Goal: Book appointment/travel/reservation

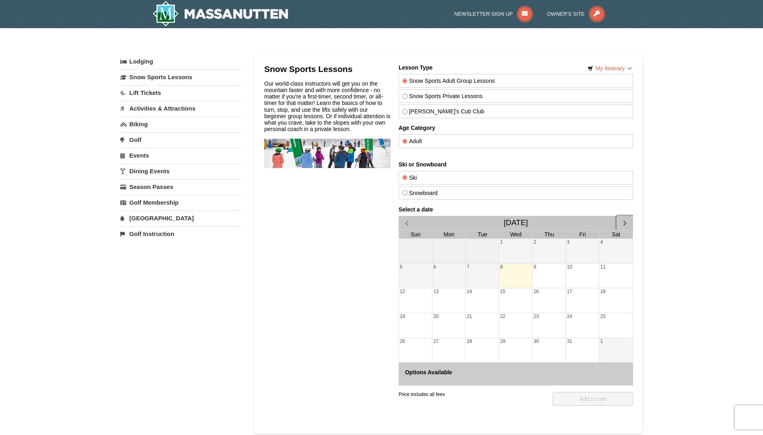
click at [623, 221] on span "button" at bounding box center [624, 223] width 8 height 8
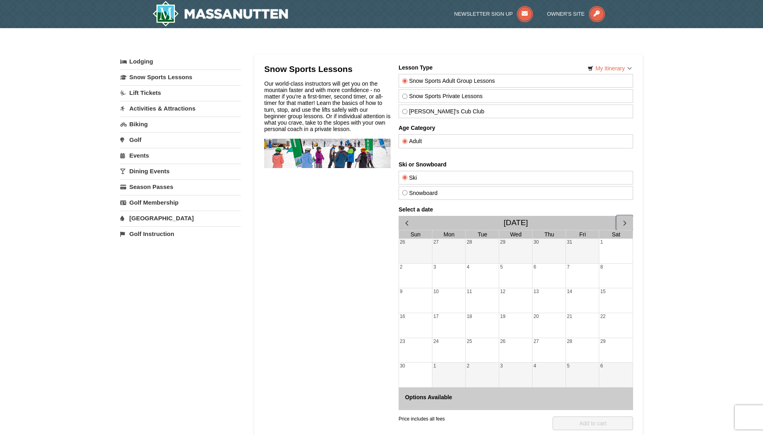
click at [623, 221] on span "button" at bounding box center [624, 223] width 8 height 8
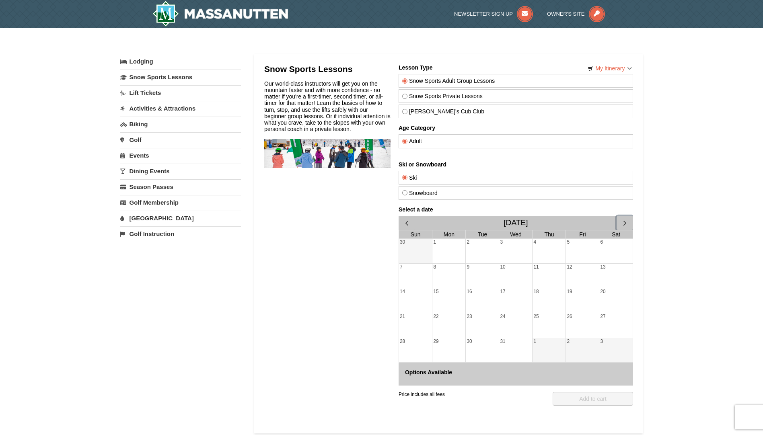
click at [475, 345] on div "30" at bounding box center [482, 350] width 33 height 25
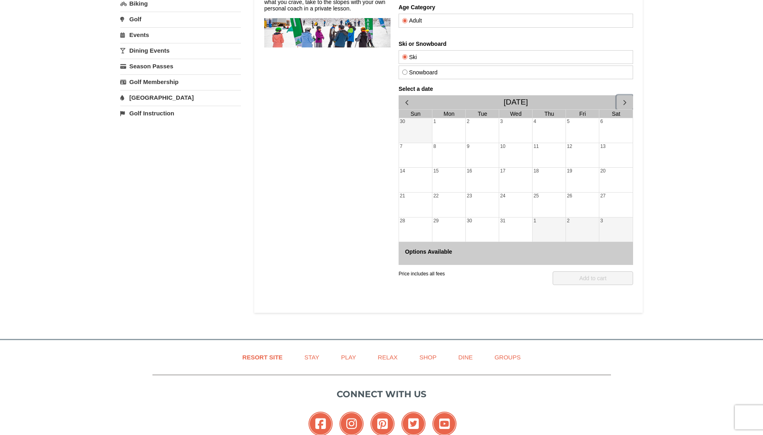
click at [443, 227] on div "29" at bounding box center [448, 230] width 33 height 25
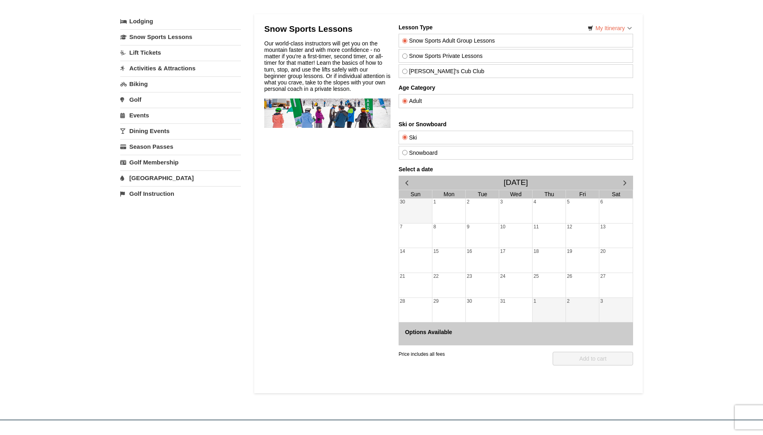
click at [425, 152] on label "Snowboard" at bounding box center [515, 153] width 227 height 6
click at [407, 152] on input "Snowboard" at bounding box center [404, 152] width 5 height 5
radio input "true"
click at [429, 136] on label "Ski" at bounding box center [515, 137] width 227 height 6
click at [407, 136] on input "Ski" at bounding box center [404, 137] width 5 height 5
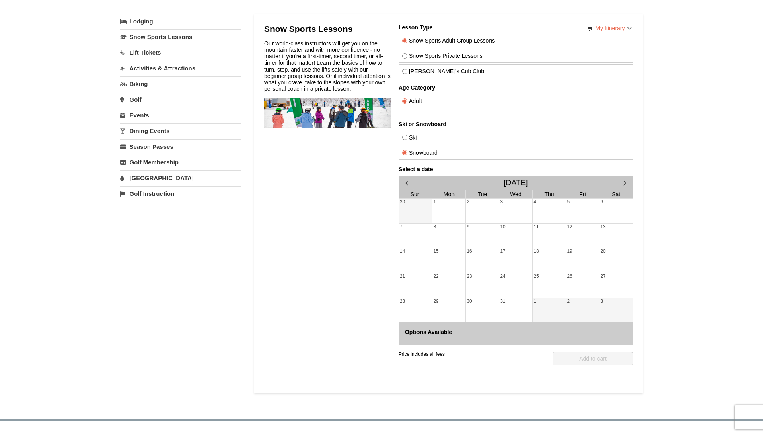
radio input "true"
click at [446, 302] on div "29" at bounding box center [448, 310] width 33 height 25
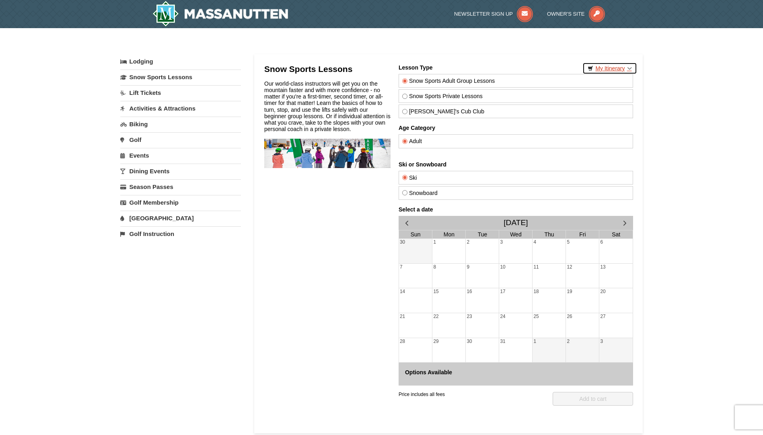
click at [611, 69] on link "My Itinerary" at bounding box center [610, 68] width 54 height 12
click at [450, 99] on label "Snow Sports Private Lessons" at bounding box center [515, 96] width 227 height 6
click at [407, 99] on input "Snow Sports Private Lessons" at bounding box center [404, 96] width 5 height 5
radio input "true"
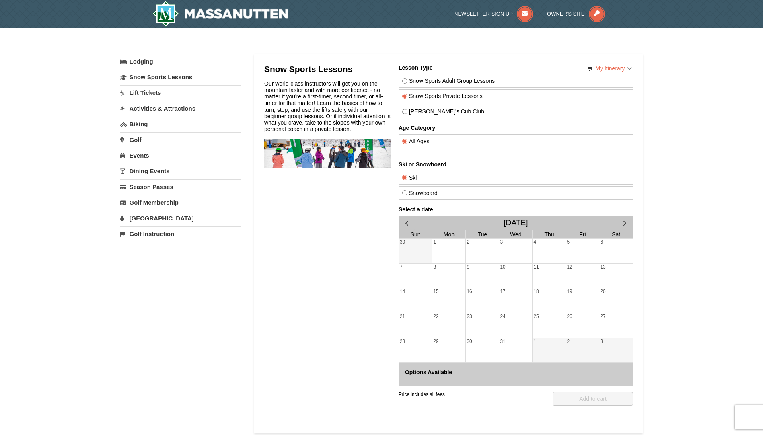
click at [457, 83] on label "Snow Sports Adult Group Lessons" at bounding box center [515, 81] width 227 height 6
click at [407, 83] on input "Snow Sports Adult Group Lessons" at bounding box center [404, 80] width 5 height 5
radio input "true"
click at [458, 347] on div "29" at bounding box center [448, 350] width 33 height 25
click at [567, 349] on div "2" at bounding box center [582, 350] width 33 height 25
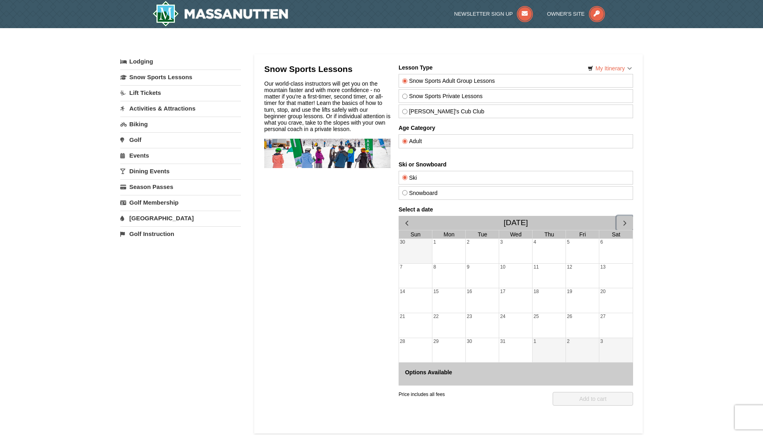
click at [622, 225] on span "button" at bounding box center [624, 223] width 8 height 8
click at [405, 224] on span "button" at bounding box center [406, 223] width 8 height 8
click at [406, 223] on span "button" at bounding box center [406, 223] width 8 height 8
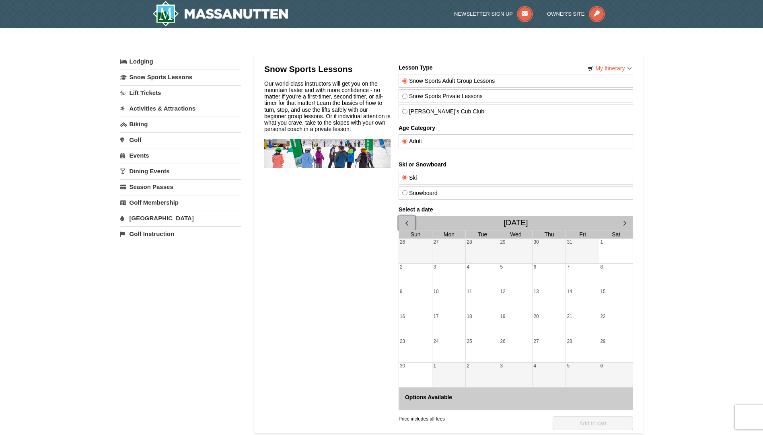
click at [406, 223] on span "button" at bounding box center [406, 223] width 8 height 8
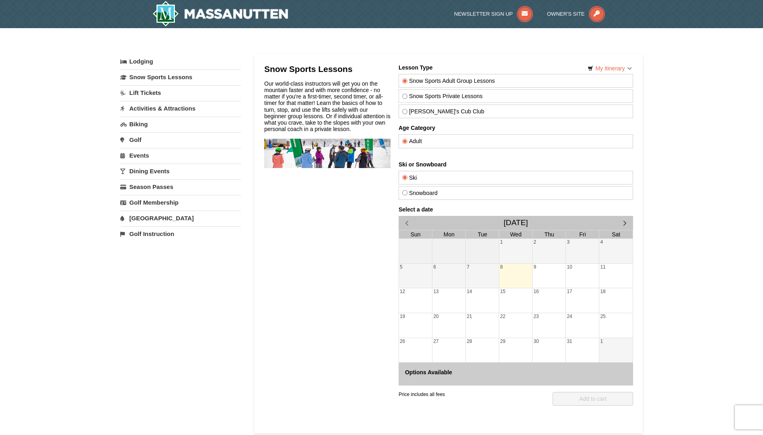
click at [521, 273] on div "8" at bounding box center [515, 276] width 33 height 25
click at [558, 276] on div "9" at bounding box center [548, 276] width 33 height 25
click at [152, 62] on link "Lodging" at bounding box center [180, 61] width 121 height 14
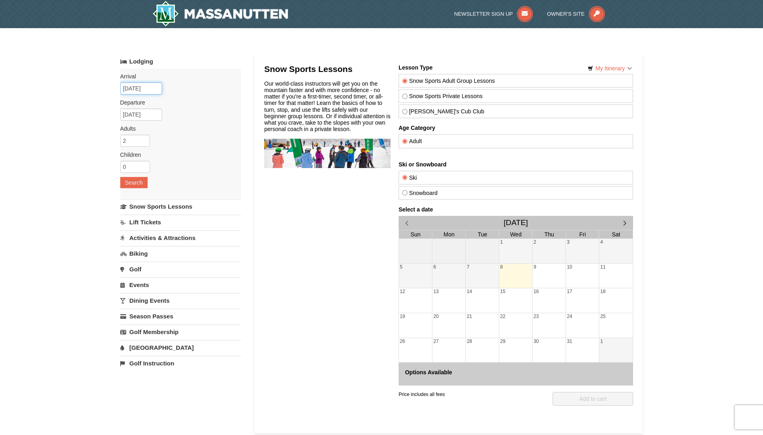
click at [157, 88] on input "[DATE]" at bounding box center [141, 88] width 42 height 12
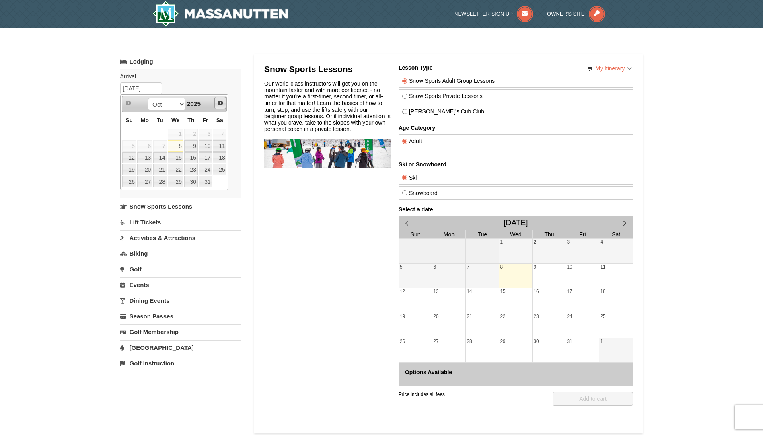
click at [221, 105] on span "Next" at bounding box center [220, 103] width 6 height 6
click at [162, 182] on link "30" at bounding box center [160, 181] width 14 height 11
type input "12/30/2025"
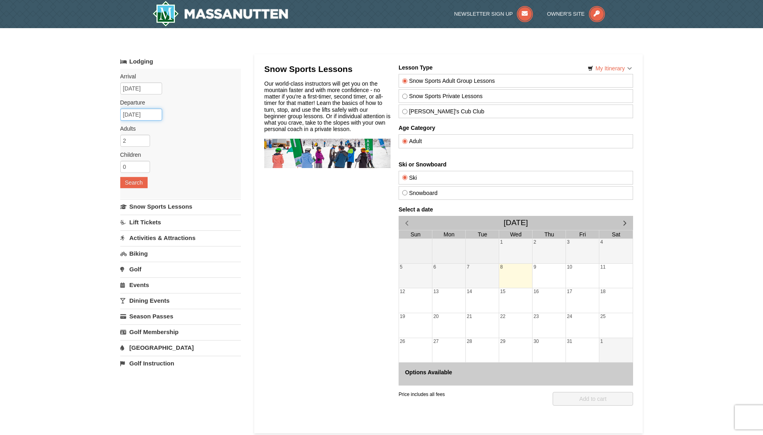
click at [158, 116] on input "12/31/2025" at bounding box center [141, 115] width 42 height 12
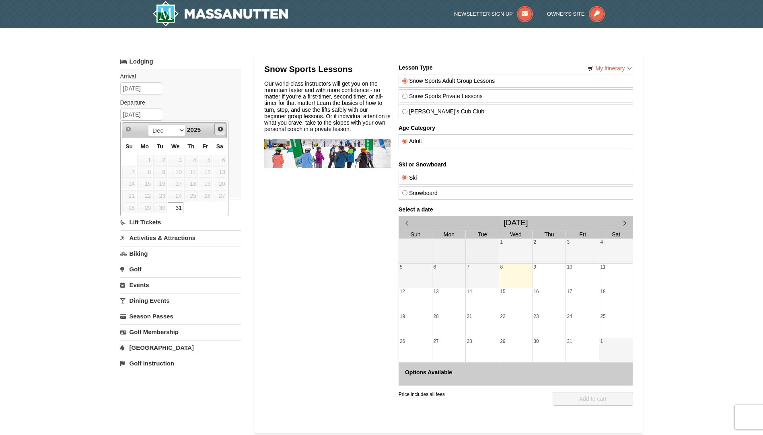
click at [221, 130] on span "Next" at bounding box center [220, 129] width 6 height 6
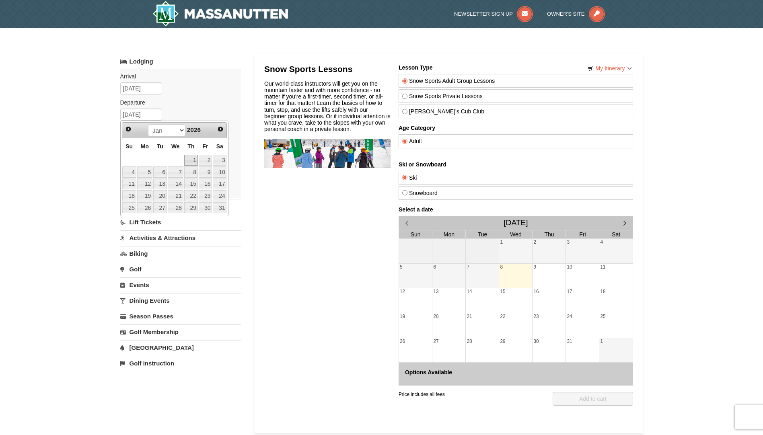
click at [198, 161] on link "1" at bounding box center [191, 160] width 14 height 11
type input "01/01/2026"
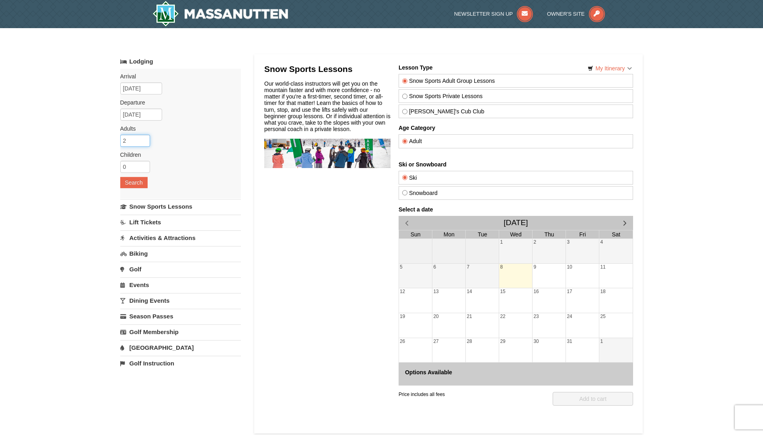
click at [127, 139] on input "2" at bounding box center [135, 141] width 30 height 12
type input "3"
click at [142, 140] on input "3" at bounding box center [135, 141] width 30 height 12
click at [134, 172] on input "0" at bounding box center [135, 167] width 30 height 12
click at [144, 165] on input "1" at bounding box center [135, 167] width 30 height 12
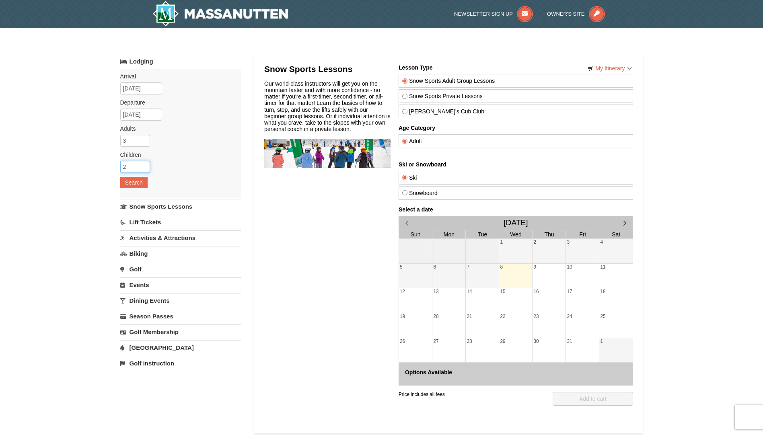
type input "2"
click at [144, 165] on input "2" at bounding box center [135, 167] width 30 height 12
click at [140, 180] on button "Search" at bounding box center [133, 182] width 27 height 11
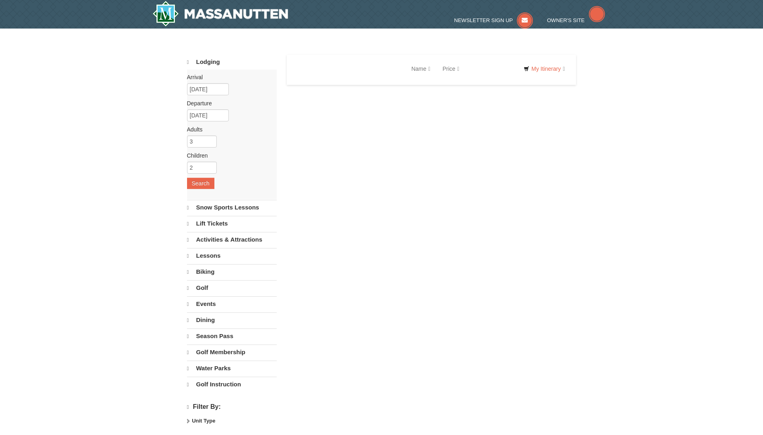
select select "10"
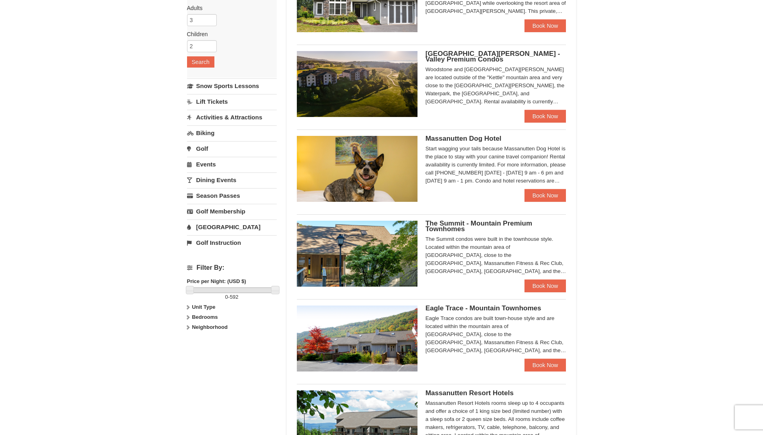
scroll to position [241, 0]
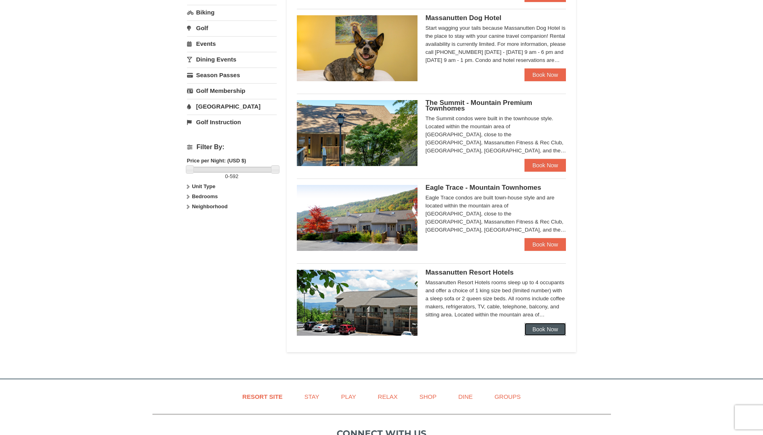
click at [544, 327] on link "Book Now" at bounding box center [546, 329] width 42 height 13
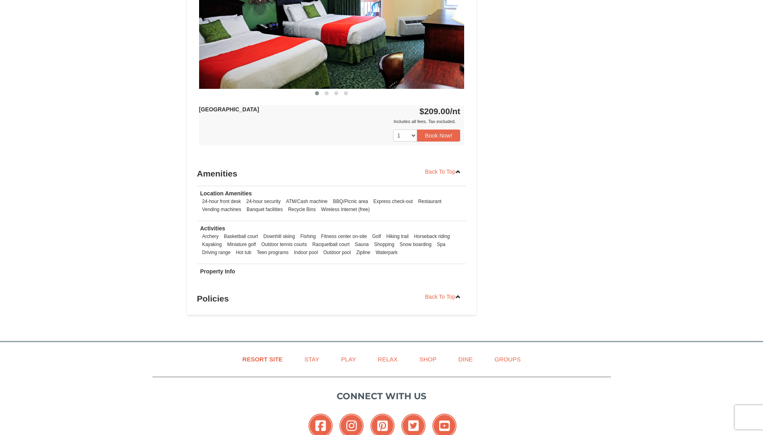
scroll to position [282, 0]
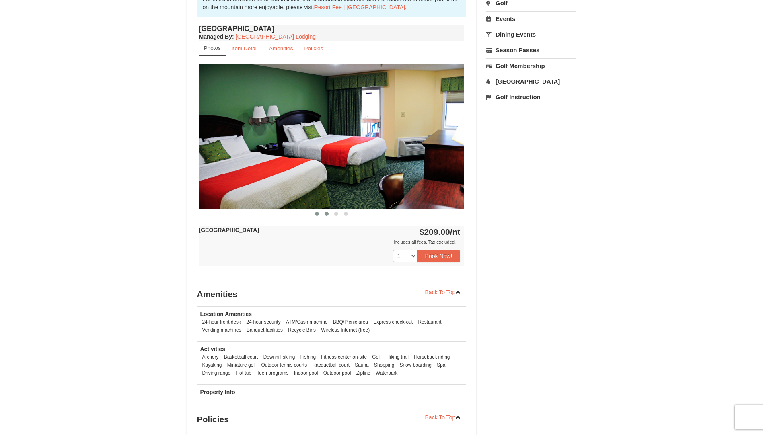
click at [327, 215] on span at bounding box center [327, 214] width 4 height 4
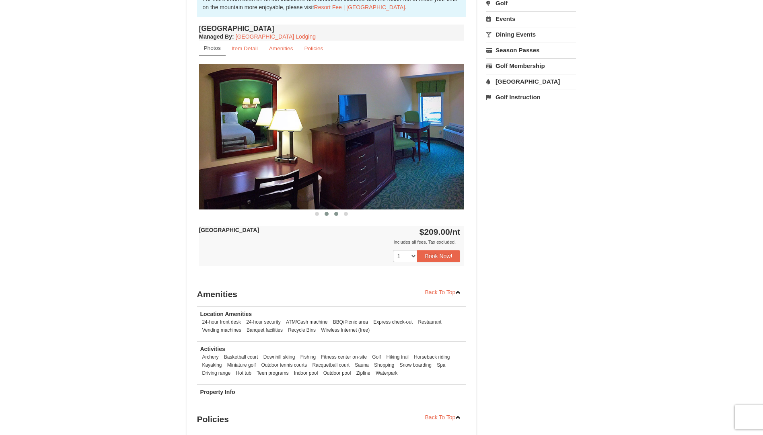
click at [336, 215] on span at bounding box center [336, 214] width 4 height 4
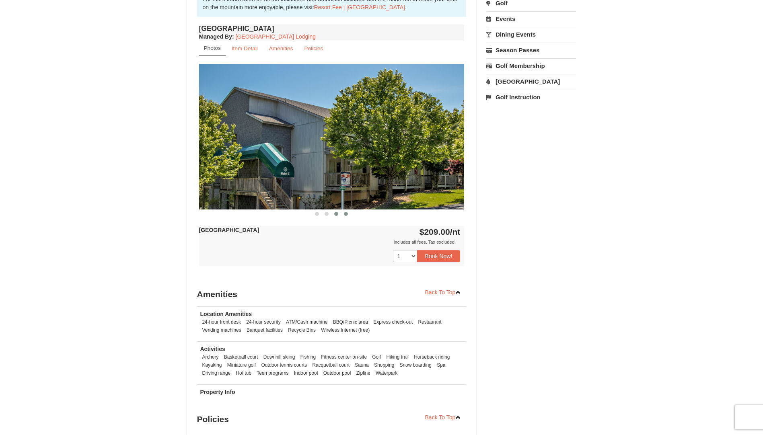
click at [347, 215] on span at bounding box center [346, 214] width 4 height 4
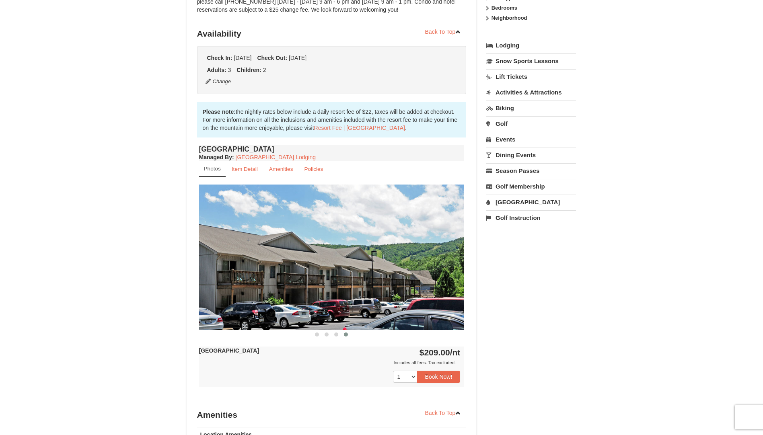
scroll to position [121, 0]
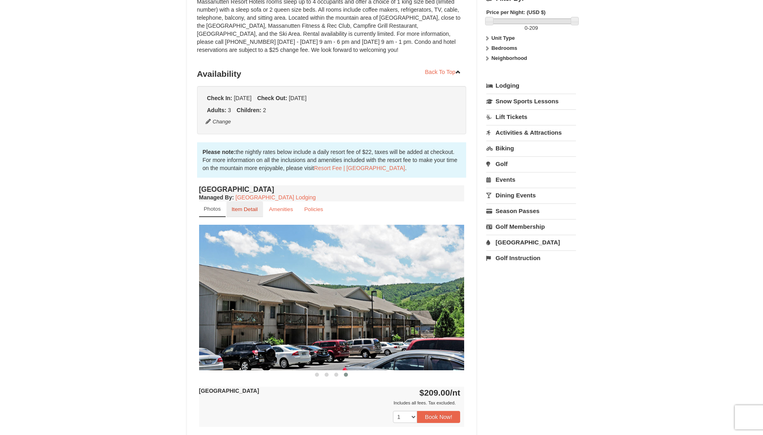
click at [252, 207] on small "Item Detail" at bounding box center [245, 209] width 26 height 6
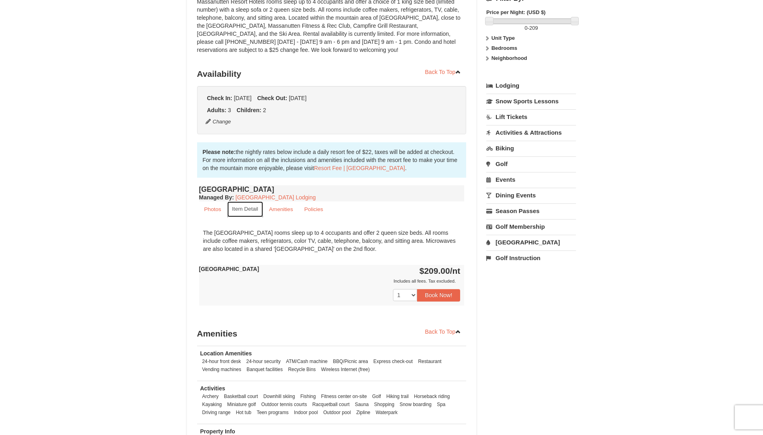
scroll to position [0, 0]
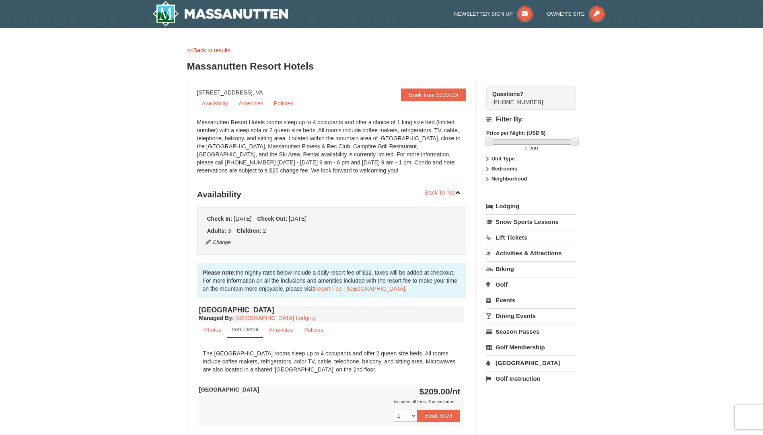
click at [212, 49] on link "<<Back to results" at bounding box center [208, 50] width 43 height 6
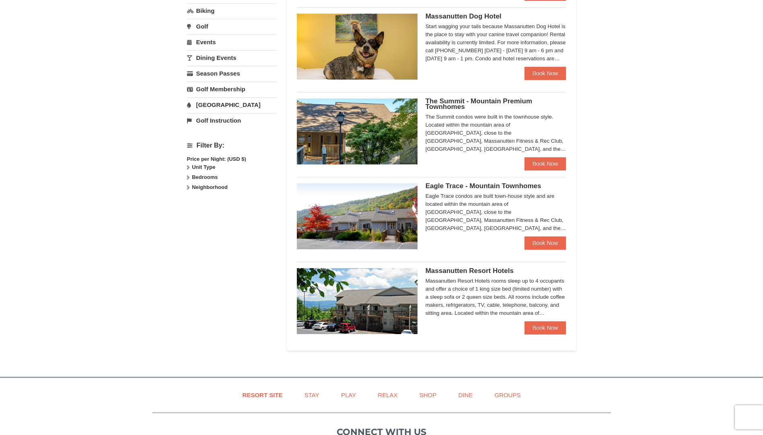
scroll to position [243, 0]
click at [540, 240] on link "Book Now" at bounding box center [546, 243] width 42 height 13
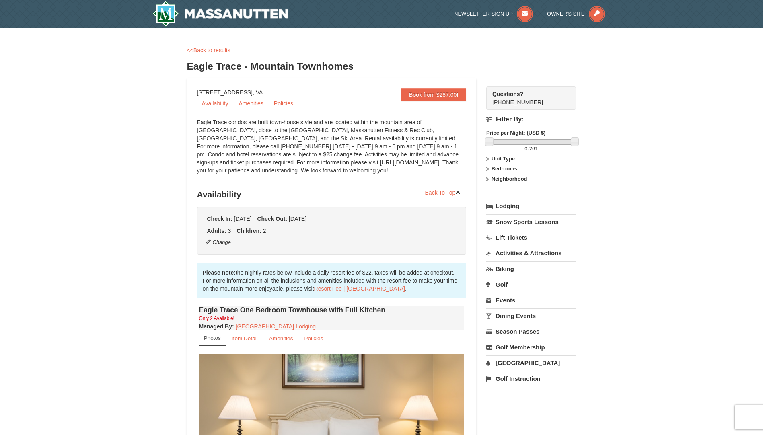
scroll to position [80, 0]
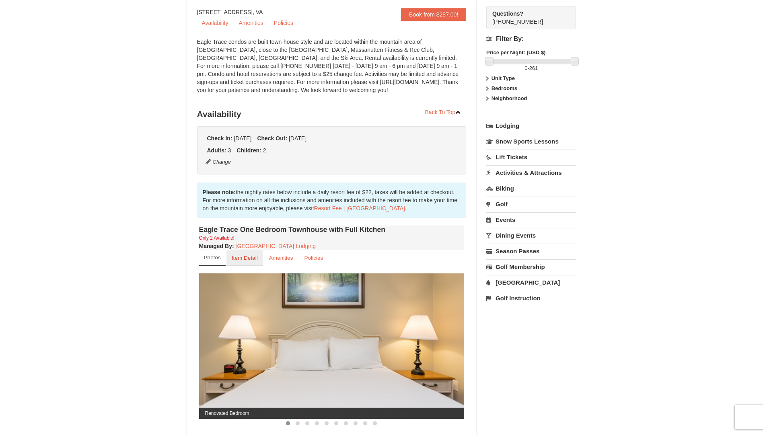
click at [250, 258] on small "Item Detail" at bounding box center [245, 258] width 26 height 6
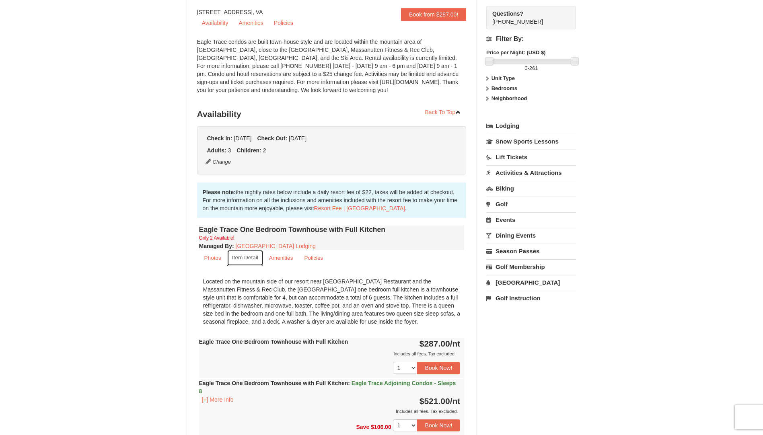
scroll to position [121, 0]
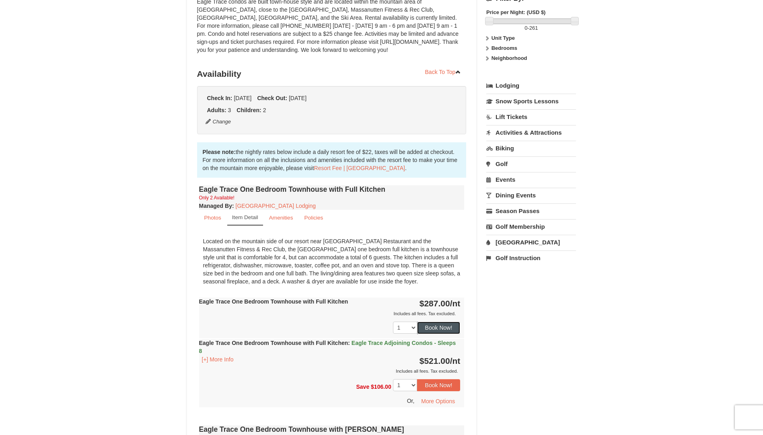
click at [439, 326] on button "Book Now!" at bounding box center [438, 328] width 43 height 12
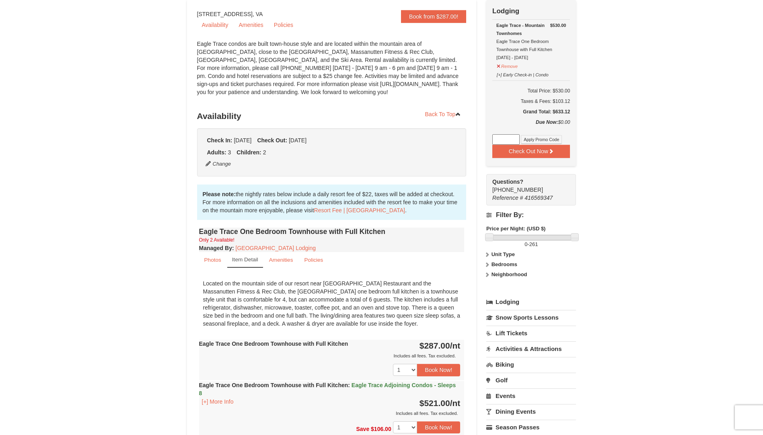
scroll to position [0, 0]
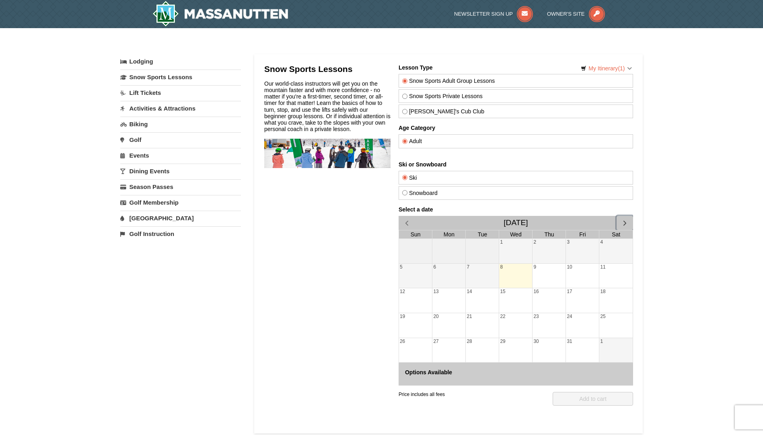
click at [622, 221] on span "button" at bounding box center [624, 223] width 8 height 8
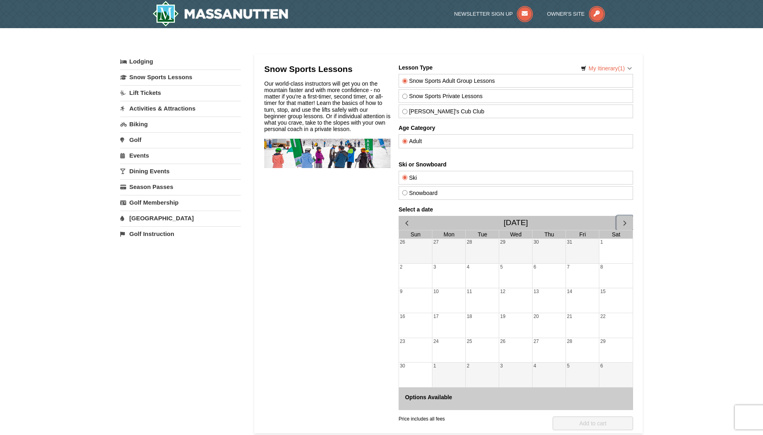
click at [622, 223] on span "button" at bounding box center [624, 223] width 8 height 8
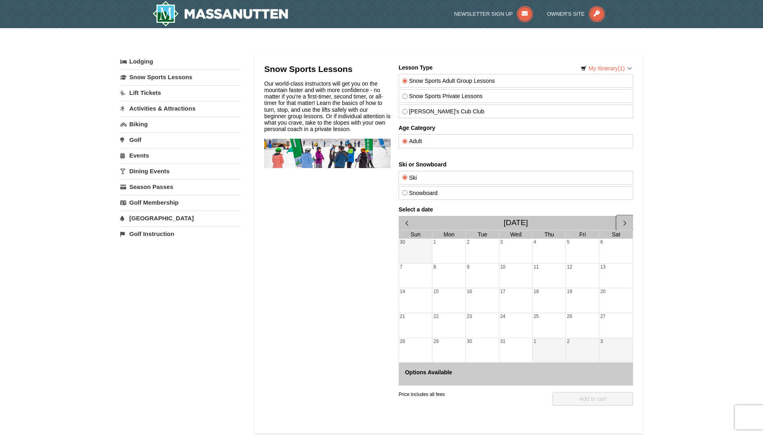
click at [465, 343] on div "29" at bounding box center [448, 350] width 33 height 25
